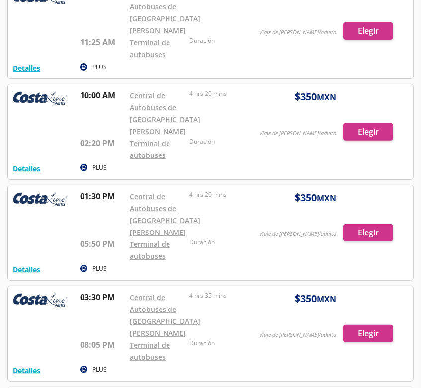
scroll to position [249, 0]
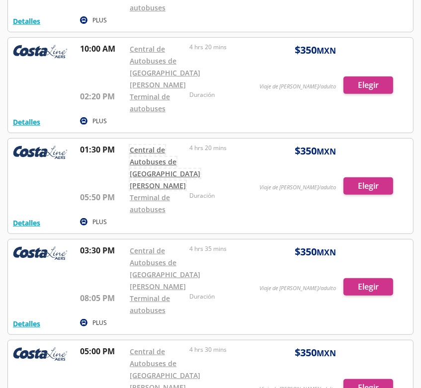
click at [170, 175] on link "Central de Autobuses de [GEOGRAPHIC_DATA][PERSON_NAME]" at bounding box center [165, 167] width 71 height 45
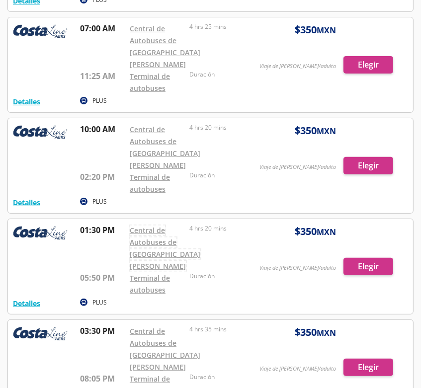
scroll to position [149, 0]
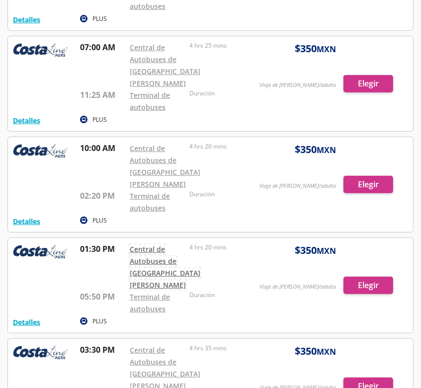
click at [146, 276] on link "Central de Autobuses de [GEOGRAPHIC_DATA][PERSON_NAME]" at bounding box center [165, 267] width 71 height 45
click at [371, 182] on div at bounding box center [210, 184] width 405 height 95
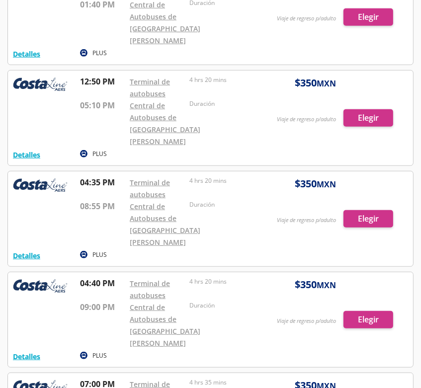
scroll to position [363, 0]
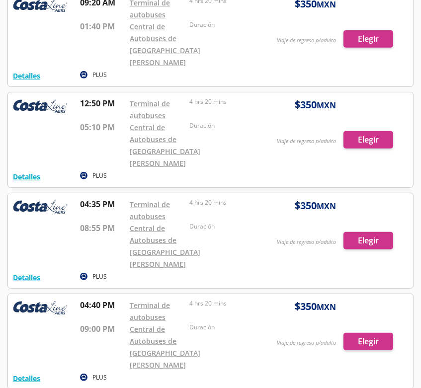
drag, startPoint x: 384, startPoint y: 135, endPoint x: 381, endPoint y: 130, distance: 5.4
click at [381, 130] on div at bounding box center [210, 139] width 405 height 95
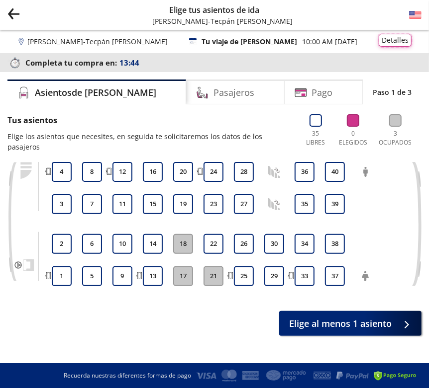
click at [394, 46] on button "Detalles" at bounding box center [394, 40] width 33 height 13
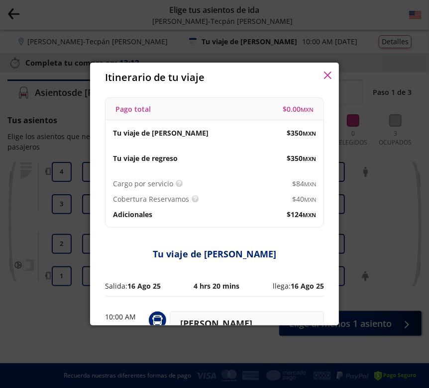
click at [328, 77] on icon "button" at bounding box center [327, 75] width 7 height 7
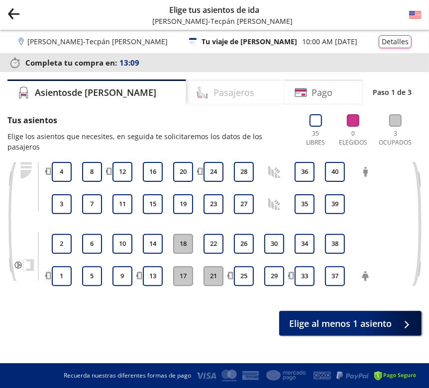
click at [213, 89] on h4 "Pasajeros" at bounding box center [233, 92] width 41 height 13
click at [248, 162] on button "28" at bounding box center [244, 172] width 20 height 20
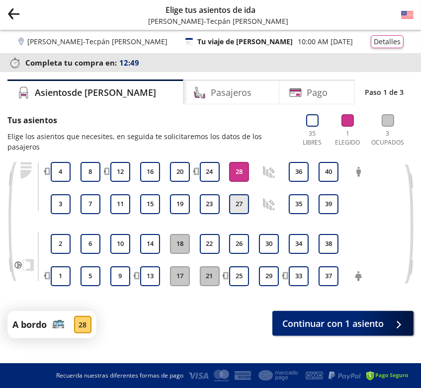
click at [247, 194] on button "27" at bounding box center [239, 204] width 20 height 20
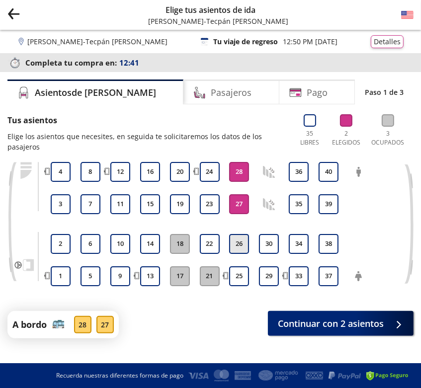
click at [244, 251] on button "26" at bounding box center [239, 244] width 20 height 20
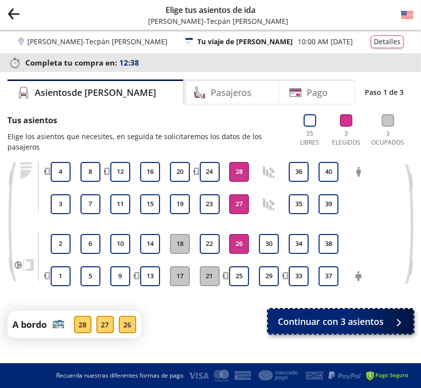
click at [346, 323] on span "Continuar con 3 asientos" at bounding box center [331, 321] width 106 height 13
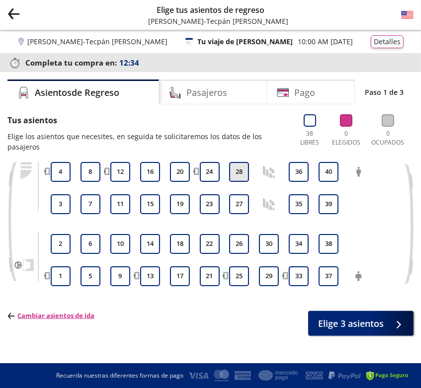
click at [243, 172] on button "28" at bounding box center [239, 172] width 20 height 20
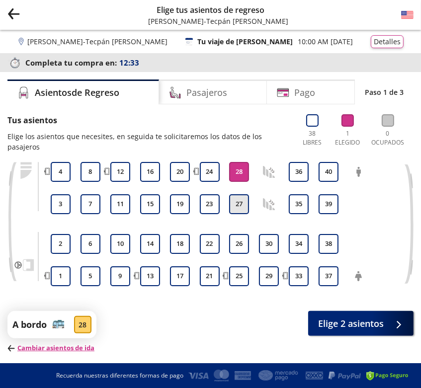
click at [244, 199] on button "27" at bounding box center [239, 204] width 20 height 20
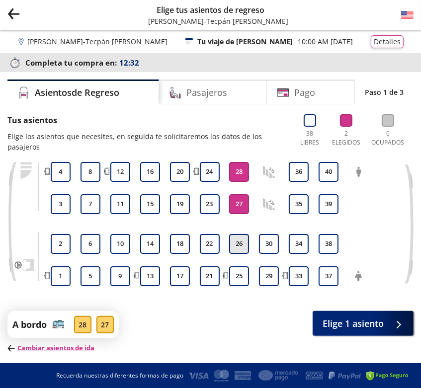
click at [242, 245] on button "26" at bounding box center [239, 244] width 20 height 20
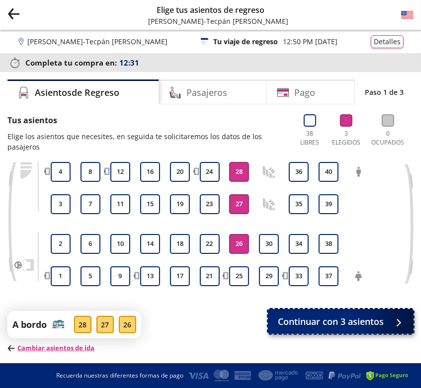
click at [375, 325] on span "Continuar con 3 asientos" at bounding box center [331, 321] width 106 height 13
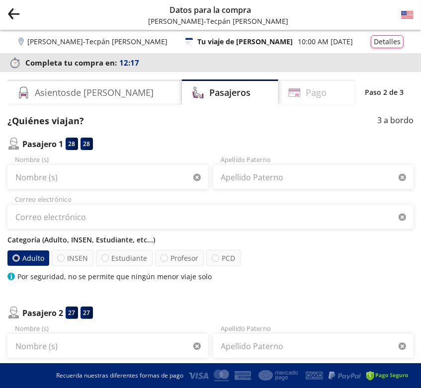
click at [309, 89] on div "Pago" at bounding box center [316, 92] width 77 height 25
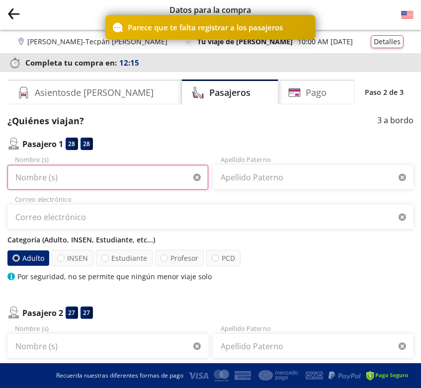
click at [144, 176] on input "Nombre (s)" at bounding box center [107, 177] width 201 height 25
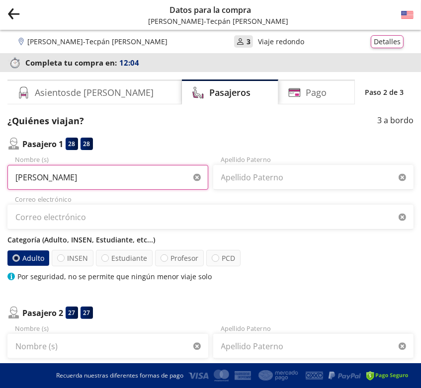
type input "leticia"
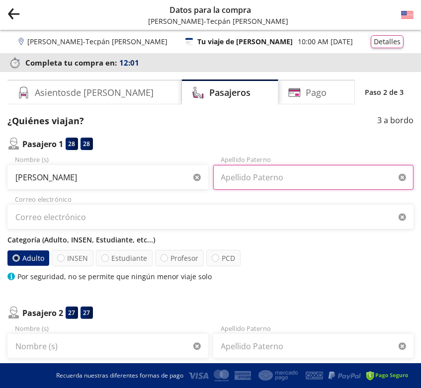
click at [247, 169] on input "Apellido Paterno" at bounding box center [313, 177] width 201 height 25
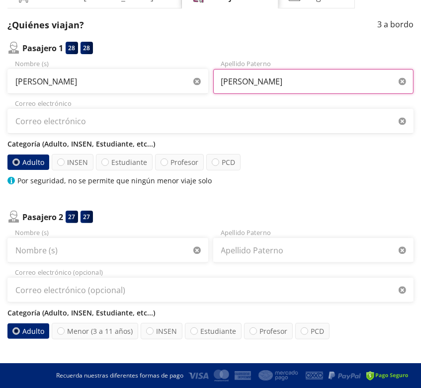
scroll to position [99, 0]
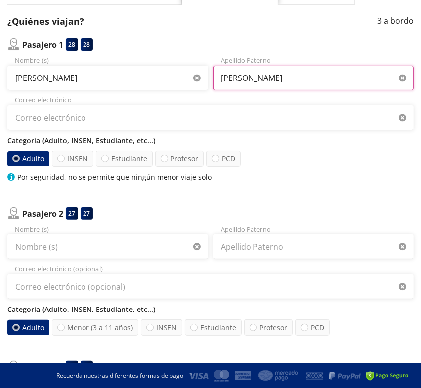
type input "Solano"
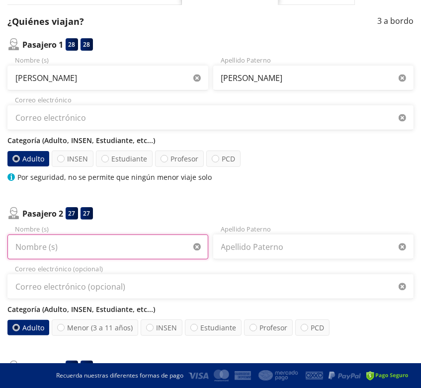
click at [132, 247] on input "Nombre (s)" at bounding box center [107, 247] width 201 height 25
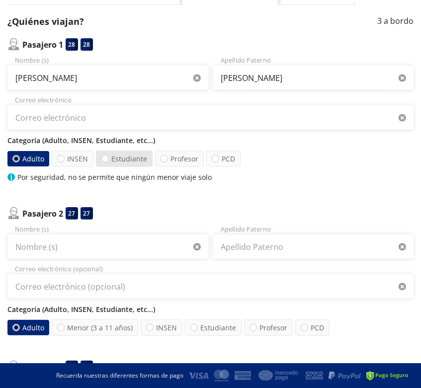
click at [133, 153] on label "Estudiante" at bounding box center [124, 159] width 57 height 16
click at [108, 156] on input "Estudiante" at bounding box center [105, 159] width 6 height 6
radio input "true"
radio input "false"
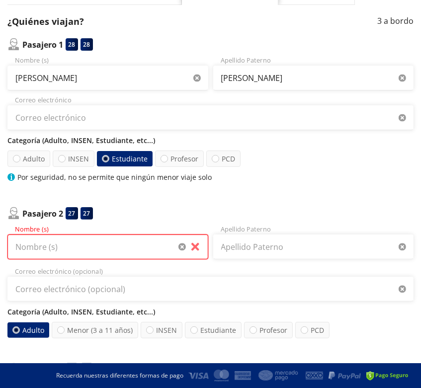
click at [123, 255] on input "Nombre (s)" at bounding box center [107, 247] width 201 height 25
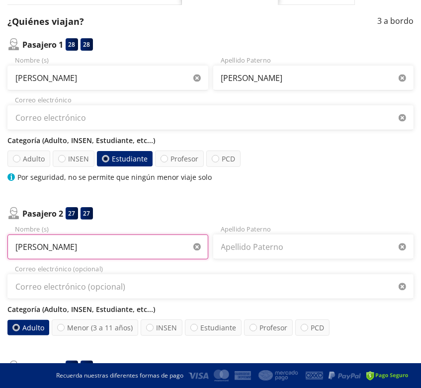
drag, startPoint x: 125, startPoint y: 246, endPoint x: 61, endPoint y: 244, distance: 64.7
click at [60, 243] on input "Alexis Jeral Garcia Solano" at bounding box center [107, 247] width 201 height 25
drag, startPoint x: 56, startPoint y: 246, endPoint x: 114, endPoint y: 245, distance: 58.2
click at [114, 245] on input "Alexis Jeral Garcia Solano" at bounding box center [107, 247] width 201 height 25
type input "Alexis Jeral Garcia Solano"
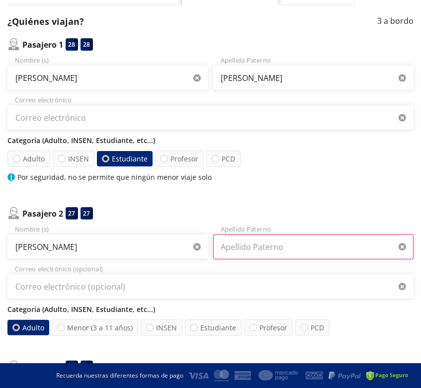
paste input "Garcia Solano"
type input "Garcia Solano"
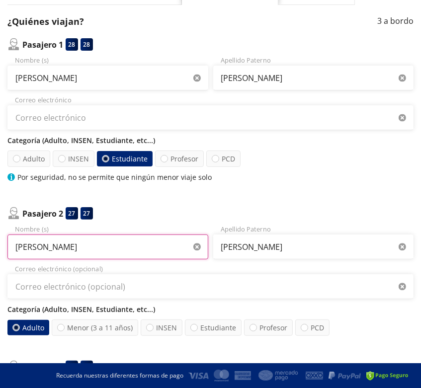
drag, startPoint x: 120, startPoint y: 251, endPoint x: 54, endPoint y: 246, distance: 66.3
click at [54, 246] on input "Alexis Jeral Garcia Solano" at bounding box center [107, 247] width 201 height 25
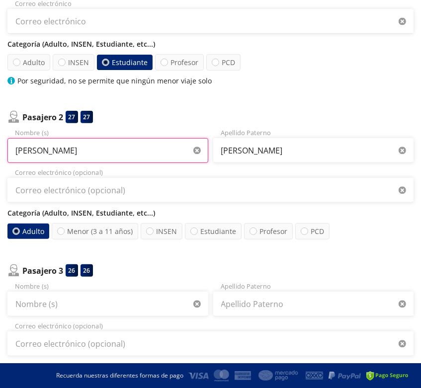
scroll to position [199, 0]
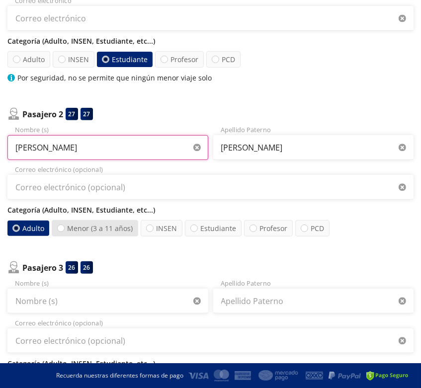
type input "Alexis Jeral"
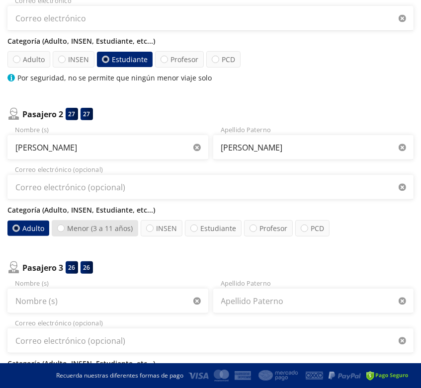
click at [112, 230] on label "Menor (3 a 11 años)" at bounding box center [95, 228] width 87 height 16
click at [64, 230] on input "Menor (3 a 11 años)" at bounding box center [61, 228] width 6 height 6
radio input "true"
radio input "false"
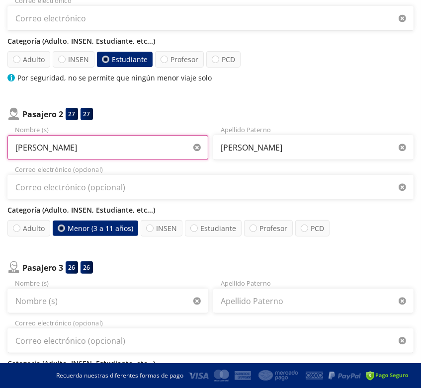
drag, startPoint x: 72, startPoint y: 149, endPoint x: -29, endPoint y: 153, distance: 100.5
click at [0, 153] on html "Group 9 Created with Sketch. Datos para la compra Lázaro Cárdenas - Tecpán de G…" at bounding box center [210, 184] width 421 height 767
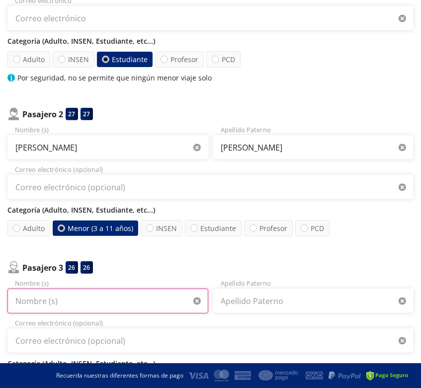
paste input "Alexis Jeral"
type input "Alexis Jeral"
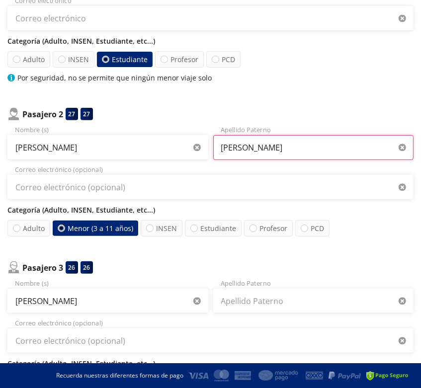
drag, startPoint x: 314, startPoint y: 154, endPoint x: 193, endPoint y: 153, distance: 120.3
click at [193, 153] on div "Alexis Jeral Nombre (s) Garcia Solano Apellido Paterno" at bounding box center [210, 142] width 406 height 35
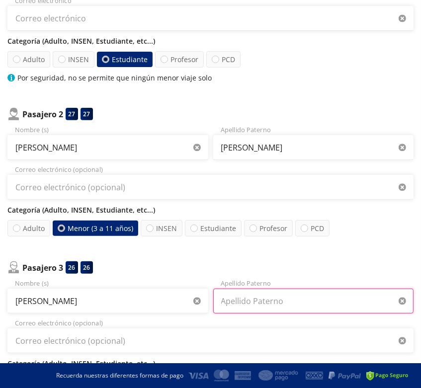
paste input "Garcia Solano"
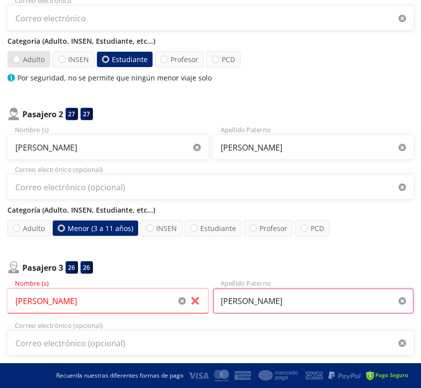
type input "Garcia Solano"
click at [32, 60] on label "Adulto" at bounding box center [28, 59] width 43 height 16
click at [20, 60] on input "Adulto" at bounding box center [16, 59] width 6 height 6
radio input "true"
radio input "false"
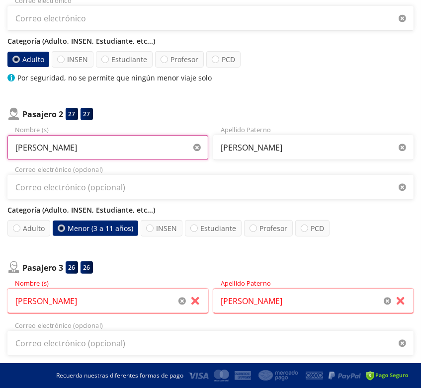
click at [76, 153] on input "Alexis Jeral" at bounding box center [107, 147] width 201 height 25
drag, startPoint x: 76, startPoint y: 153, endPoint x: -48, endPoint y: 131, distance: 125.2
click at [0, 131] on html "Group 9 Created with Sketch. Datos para la compra Lázaro Cárdenas - Tecpán de G…" at bounding box center [210, 186] width 421 height 770
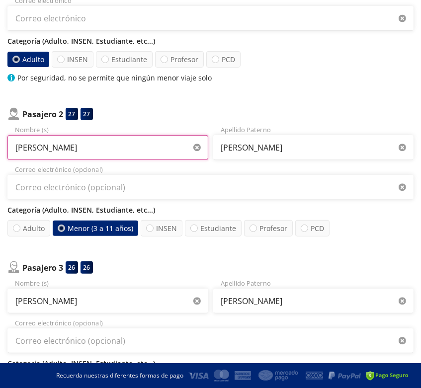
type input "suzette"
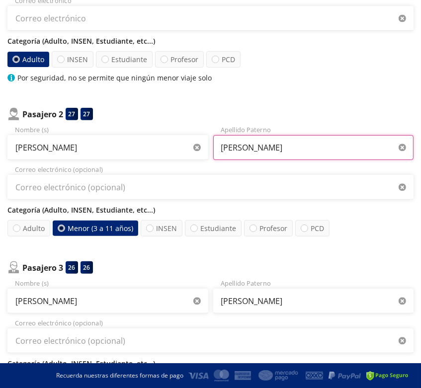
drag, startPoint x: 250, startPoint y: 146, endPoint x: 211, endPoint y: 148, distance: 39.3
click at [211, 148] on div "suzette Nombre (s) Garcia Solano Apellido Paterno" at bounding box center [210, 142] width 406 height 35
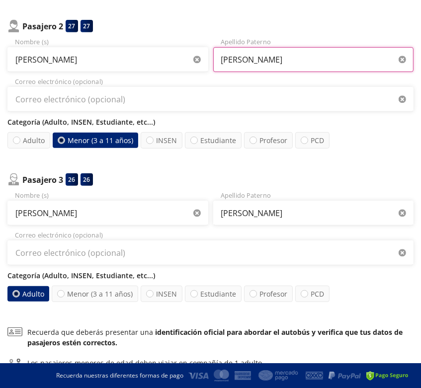
scroll to position [298, 0]
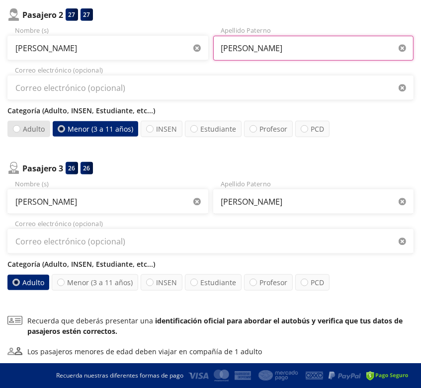
type input "Solano"
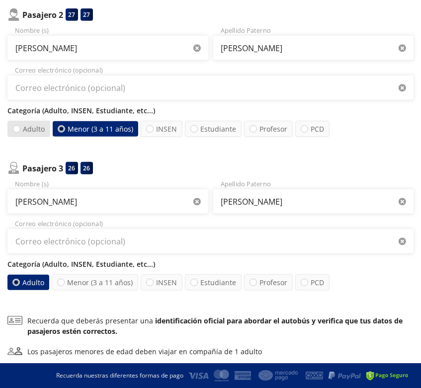
click at [23, 130] on label "Adulto" at bounding box center [28, 129] width 43 height 16
click at [20, 130] on input "Adulto" at bounding box center [16, 129] width 6 height 6
radio input "true"
radio input "false"
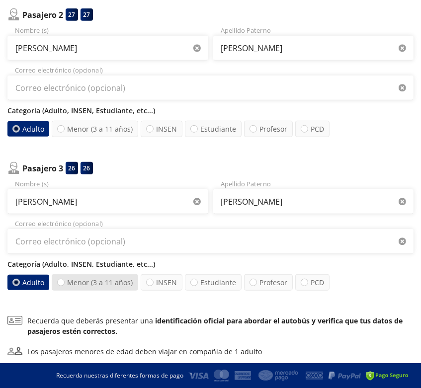
click at [91, 283] on label "Menor (3 a 11 años)" at bounding box center [95, 282] width 87 height 16
click at [64, 283] on input "Menor (3 a 11 años)" at bounding box center [61, 282] width 6 height 6
radio input "true"
radio input "false"
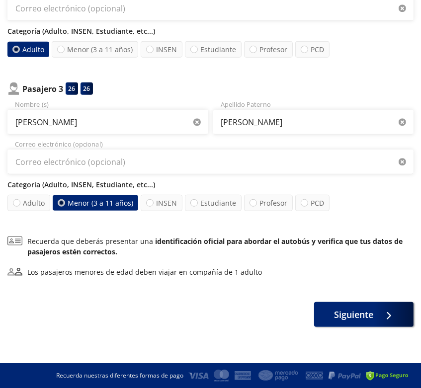
scroll to position [378, 0]
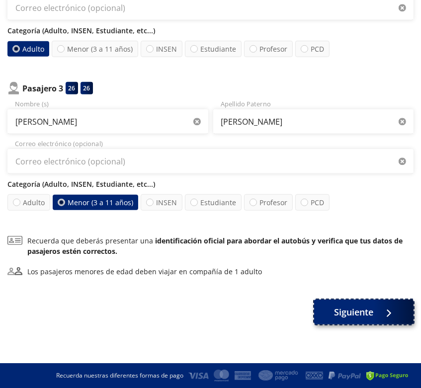
click at [367, 308] on span "Siguiente" at bounding box center [354, 312] width 39 height 13
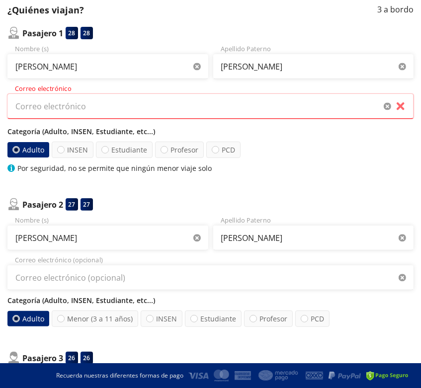
scroll to position [66, 0]
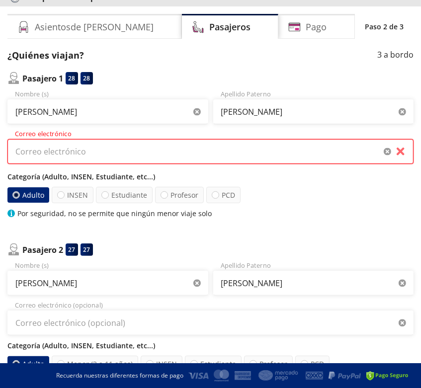
click at [255, 146] on input "Correo electrónico" at bounding box center [210, 151] width 406 height 25
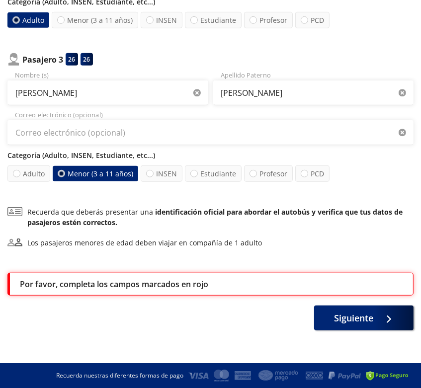
scroll to position [411, 0]
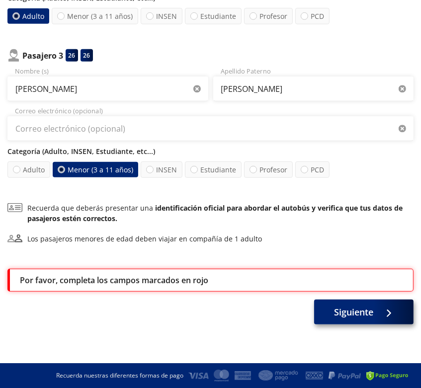
type input "letysol2015@outlook.es"
click at [340, 320] on button "Siguiente" at bounding box center [363, 312] width 99 height 25
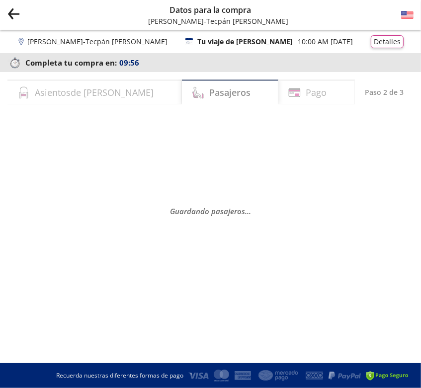
scroll to position [0, 0]
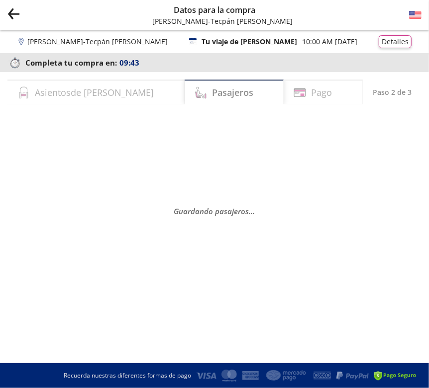
select select "MX"
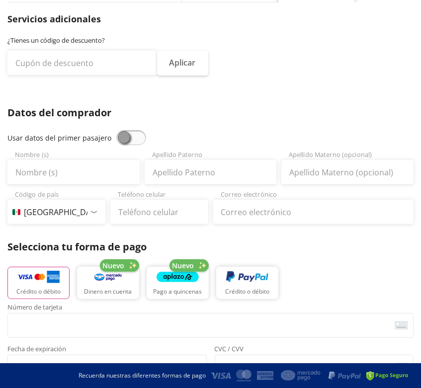
scroll to position [111, 0]
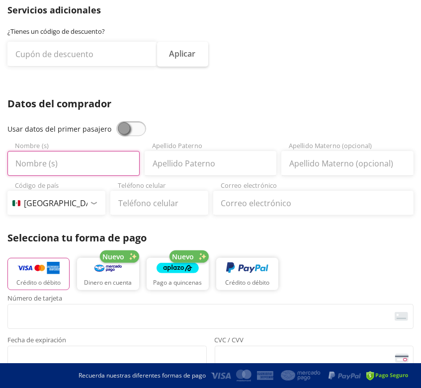
click at [95, 161] on input "Nombre (s)" at bounding box center [73, 163] width 132 height 25
type input "leticia"
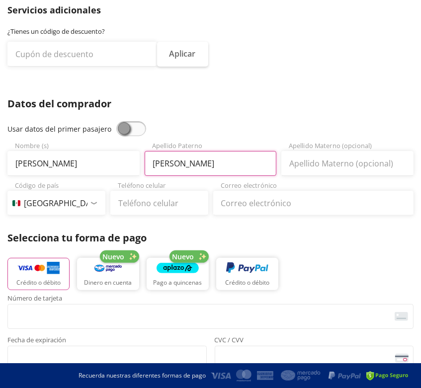
type input "solano"
click at [311, 264] on div "Crédito o débito Nuevo Dinero en cuenta Nuevo Pago a quincenas Crédito o débito" at bounding box center [210, 273] width 406 height 45
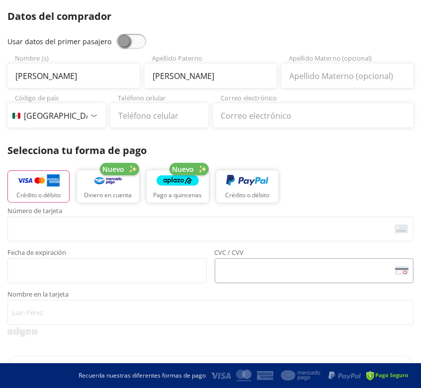
scroll to position [210, 0]
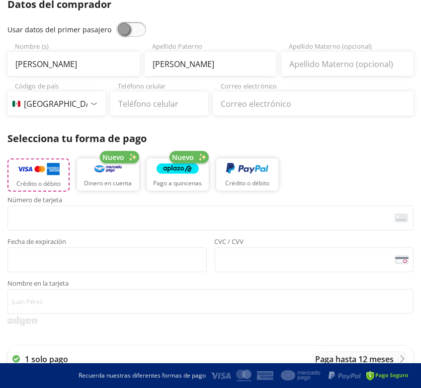
click at [39, 166] on img "button" at bounding box center [38, 169] width 42 height 15
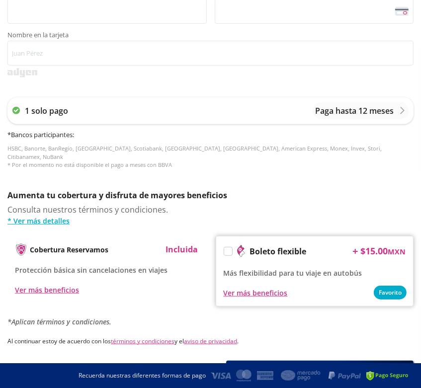
scroll to position [509, 0]
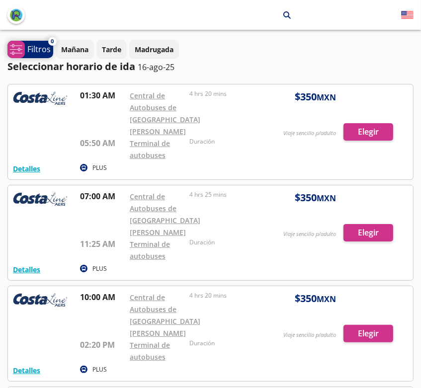
click at [39, 51] on p "Filtros" at bounding box center [38, 49] width 23 height 12
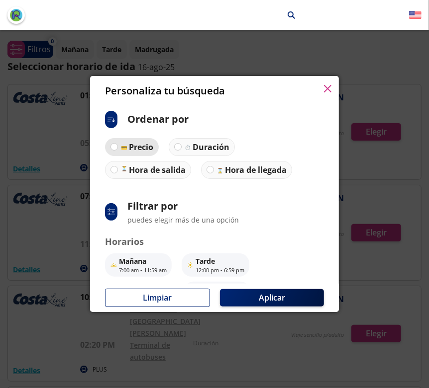
click at [131, 141] on p "Precio" at bounding box center [141, 147] width 24 height 12
click at [117, 144] on input "Precio" at bounding box center [114, 147] width 6 height 6
radio input "true"
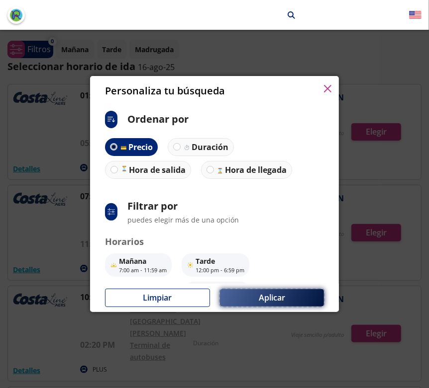
click at [287, 297] on button "Aplicar" at bounding box center [272, 297] width 104 height 17
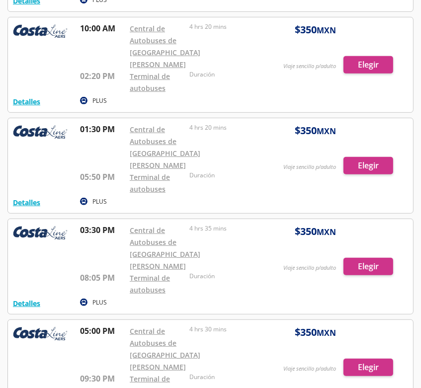
scroll to position [109, 0]
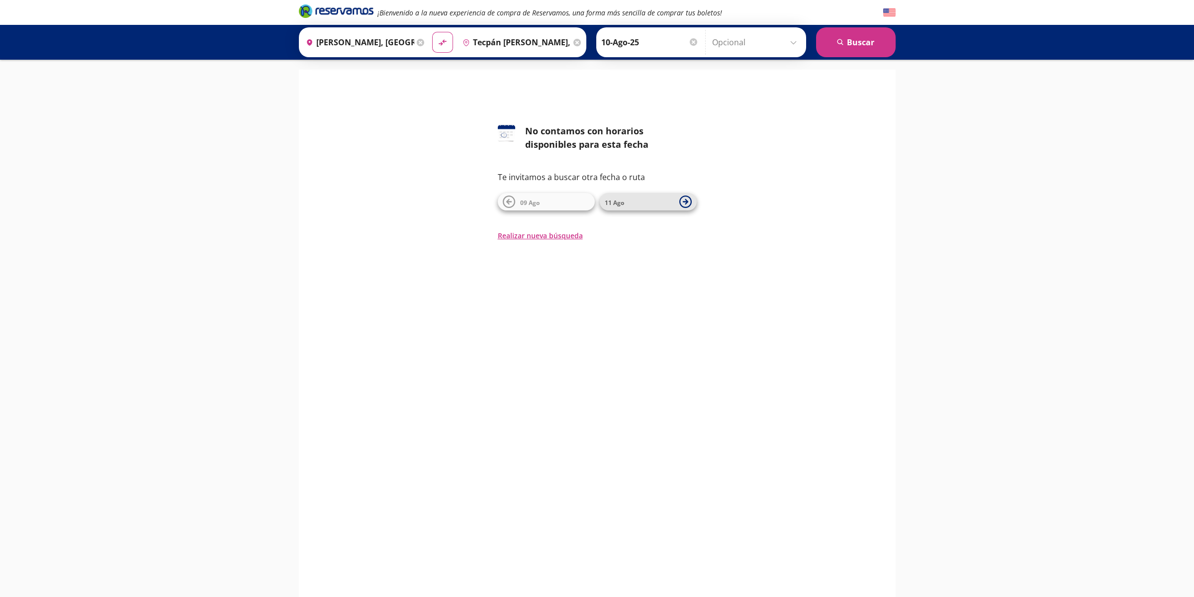
click at [659, 200] on span "11 Ago" at bounding box center [640, 202] width 70 height 12
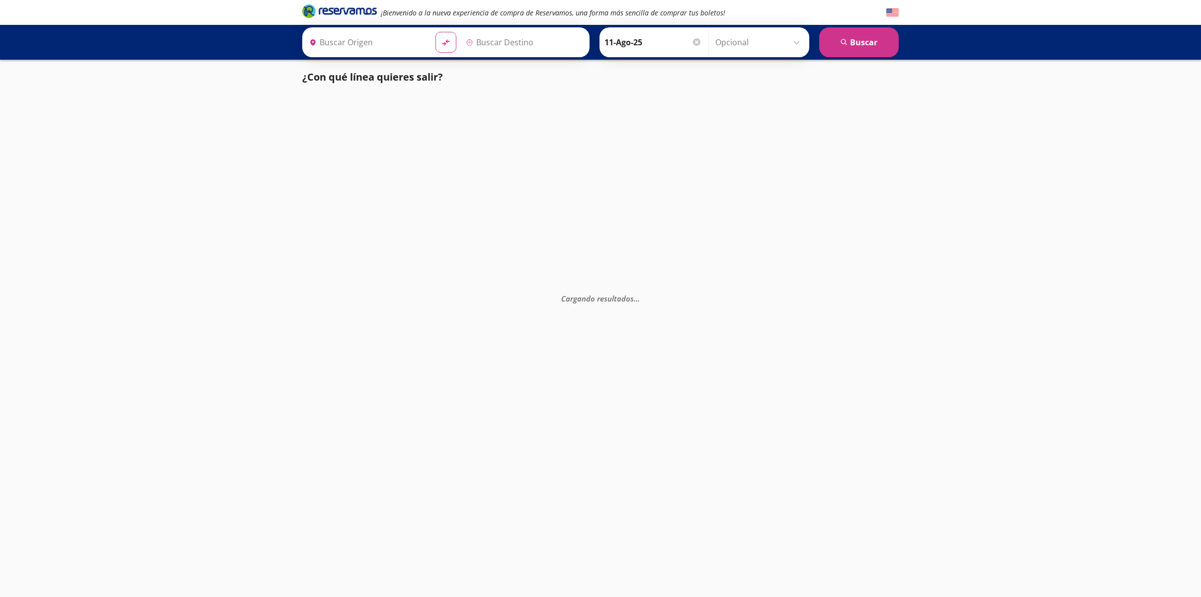
type input "Tecpán [PERSON_NAME], [GEOGRAPHIC_DATA]"
type input "[PERSON_NAME], [GEOGRAPHIC_DATA]"
